Goal: Task Accomplishment & Management: Use online tool/utility

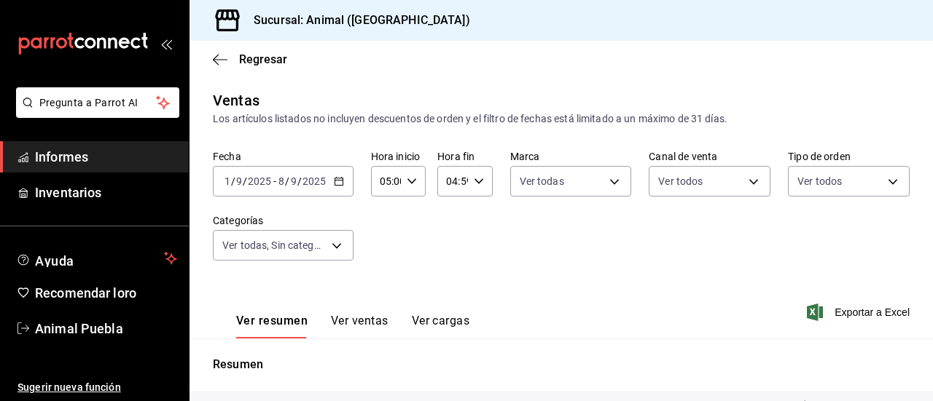
scroll to position [262, 0]
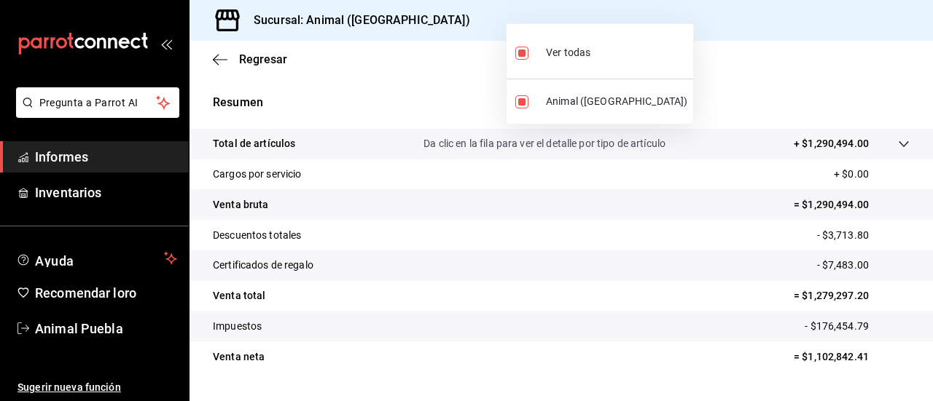
click at [356, 90] on div at bounding box center [466, 200] width 933 height 401
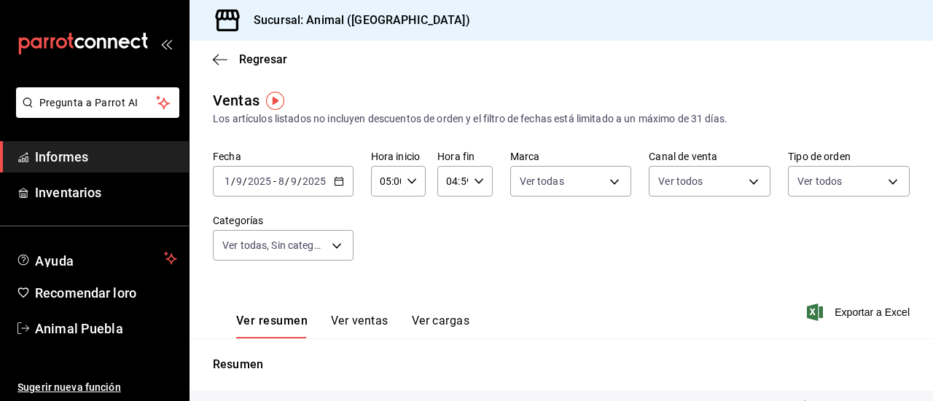
click at [342, 179] on div "[DATE] [DATE] - [DATE] [DATE]" at bounding box center [283, 181] width 141 height 31
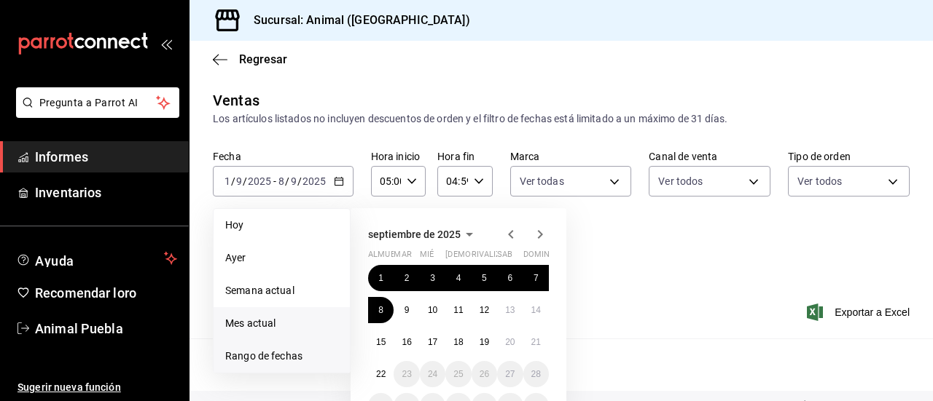
scroll to position [111, 0]
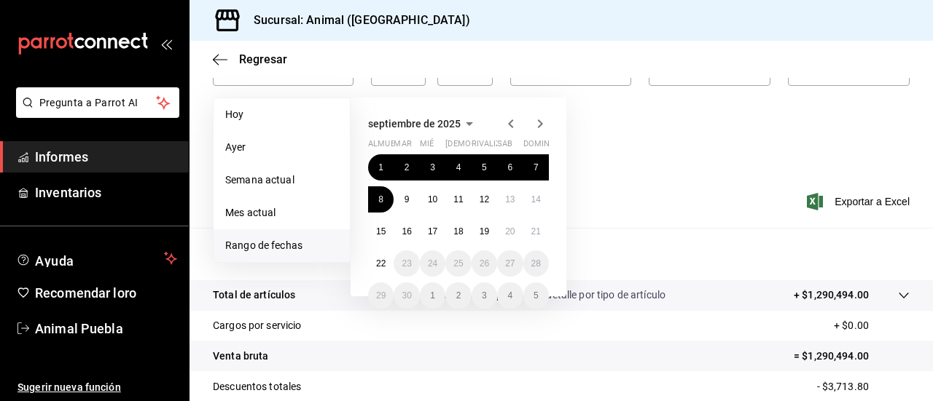
click at [270, 243] on font "Rango de fechas" at bounding box center [263, 246] width 77 height 12
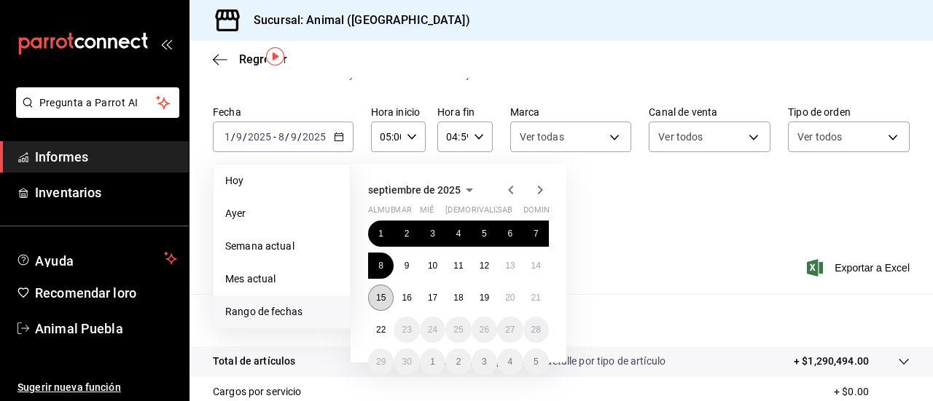
click at [383, 298] on font "15" at bounding box center [380, 298] width 9 height 10
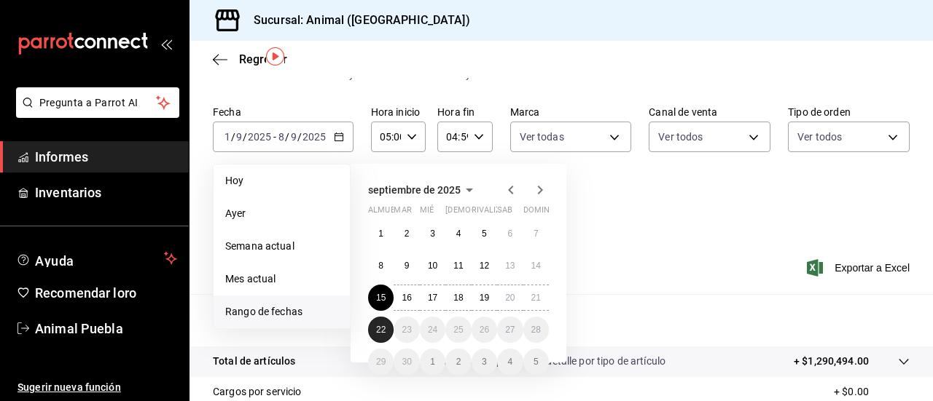
click at [388, 328] on button "22" at bounding box center [381, 330] width 26 height 26
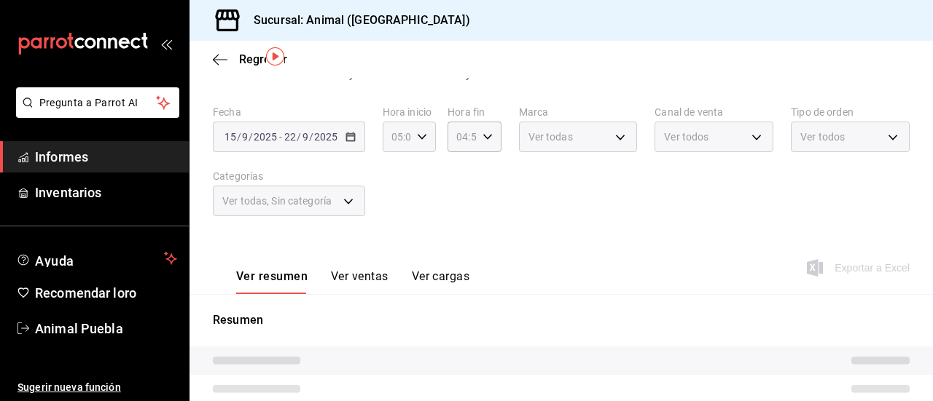
click at [418, 133] on icon "button" at bounding box center [422, 137] width 10 height 10
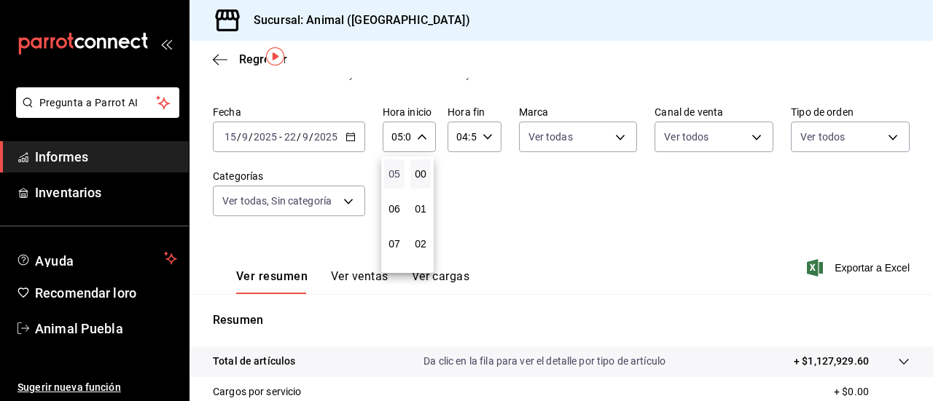
click at [395, 176] on font "05" at bounding box center [394, 174] width 12 height 12
click at [418, 173] on font "00" at bounding box center [421, 174] width 12 height 12
click at [481, 126] on div at bounding box center [466, 200] width 933 height 401
click at [484, 138] on \(Stroke\) "button" at bounding box center [486, 136] width 9 height 5
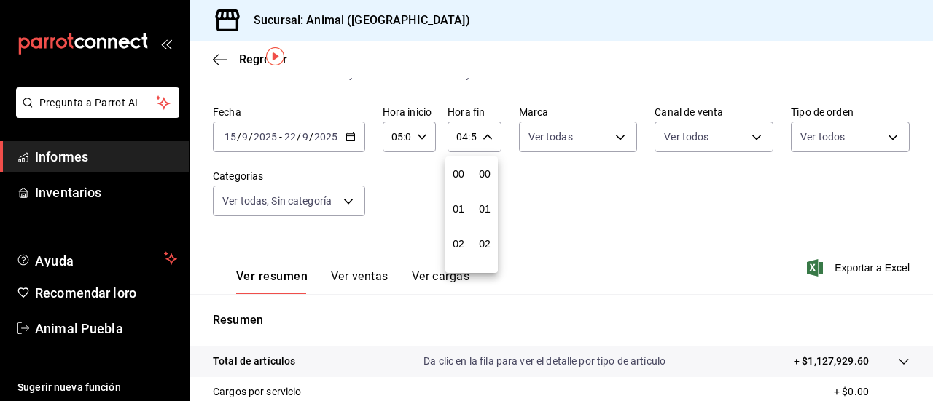
scroll to position [1982, 0]
click at [482, 249] on button "59" at bounding box center [484, 255] width 20 height 29
click at [619, 133] on div at bounding box center [466, 200] width 933 height 401
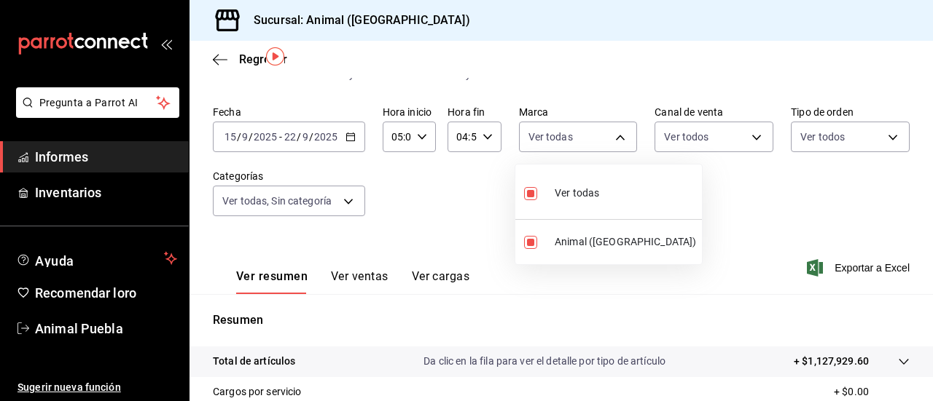
click at [619, 133] on body "Pregunta a Parrot AI Informes Inventarios Ayuda Recomendar loro Animal Puebla S…" at bounding box center [466, 200] width 933 height 401
click at [748, 133] on div at bounding box center [466, 200] width 933 height 401
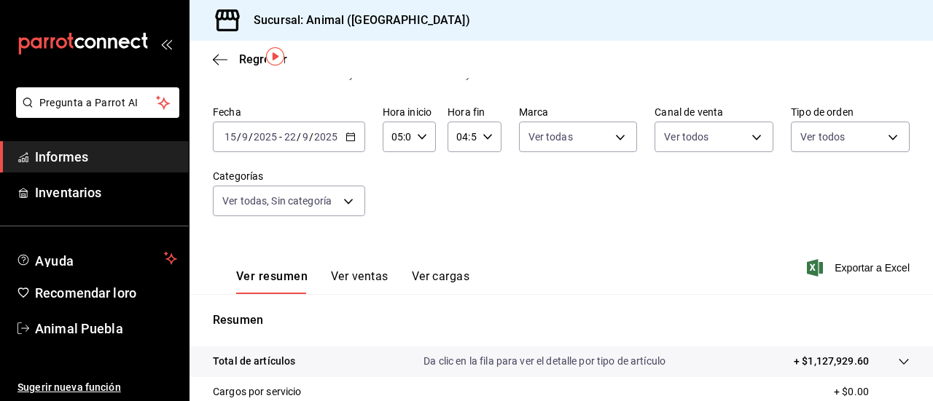
click at [748, 133] on body "Pregunta a Parrot AI Informes Inventarios Ayuda Recomendar loro Animal Puebla S…" at bounding box center [466, 200] width 933 height 401
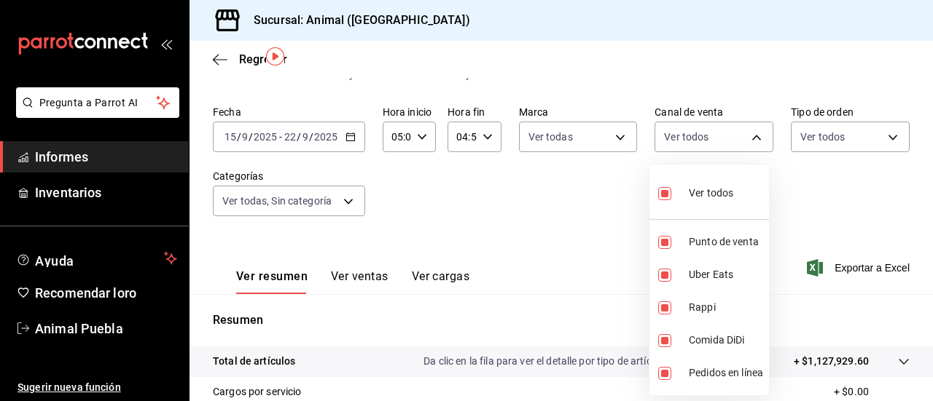
click at [883, 128] on div at bounding box center [466, 200] width 933 height 401
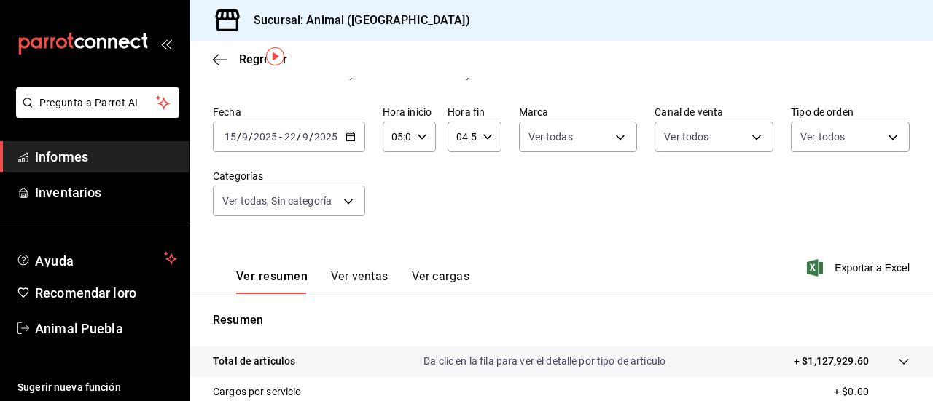
click at [883, 128] on div "Ver todos Punto de venta Uber Eats Rappi Comida DiDi Pedidos en línea" at bounding box center [466, 200] width 933 height 401
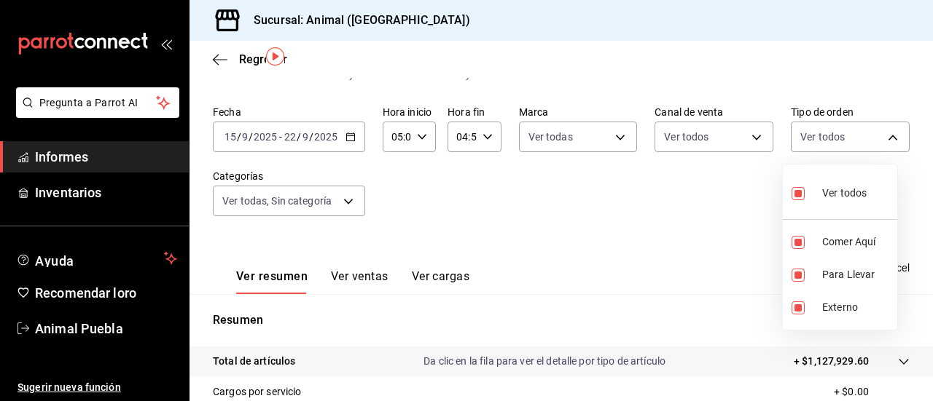
click at [883, 128] on body "Pregunta a Parrot AI Informes Inventarios Ayuda Recomendar loro Animal Puebla S…" at bounding box center [466, 200] width 933 height 401
click at [350, 197] on div at bounding box center [466, 200] width 933 height 401
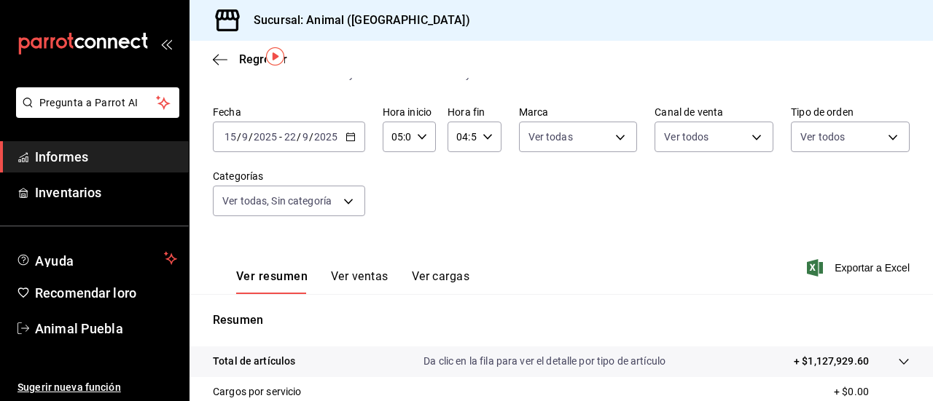
click at [350, 197] on body "Pregunta a Parrot AI Informes Inventarios Ayuda Recomendar loro Animal Puebla S…" at bounding box center [466, 200] width 933 height 401
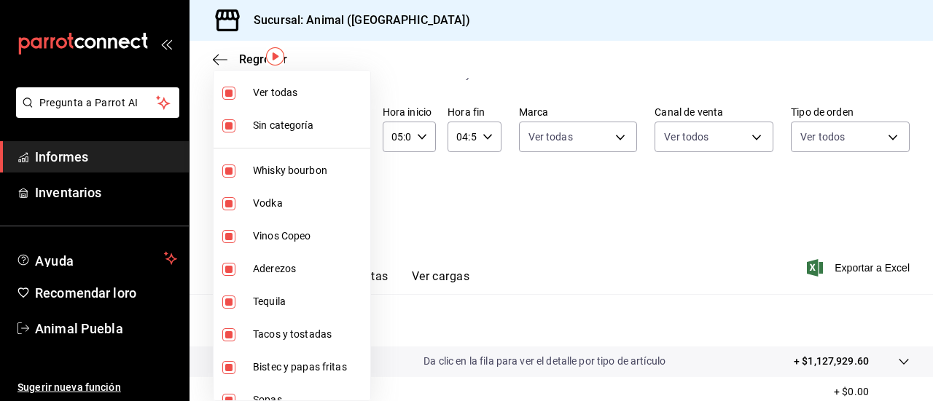
click at [442, 177] on div at bounding box center [466, 200] width 933 height 401
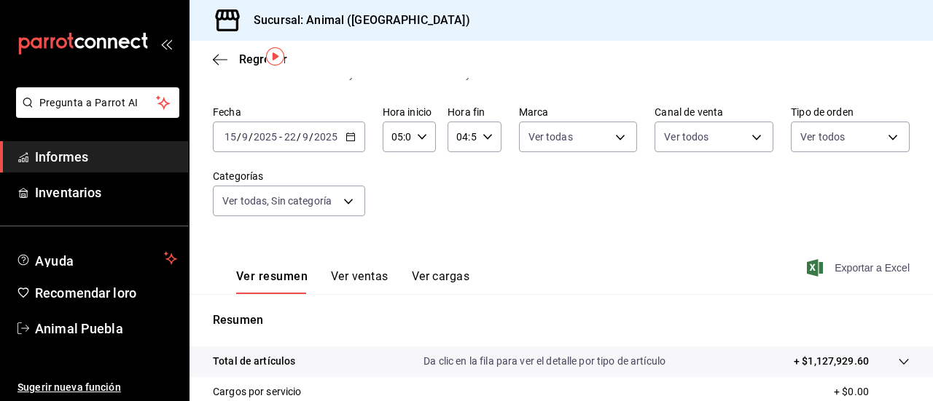
click at [820, 267] on span "Exportar a Excel" at bounding box center [859, 267] width 100 height 17
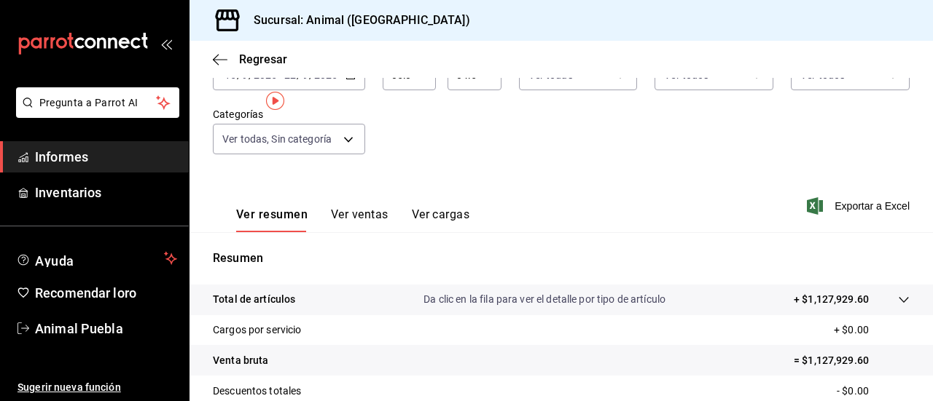
scroll to position [0, 0]
